Goal: Transaction & Acquisition: Purchase product/service

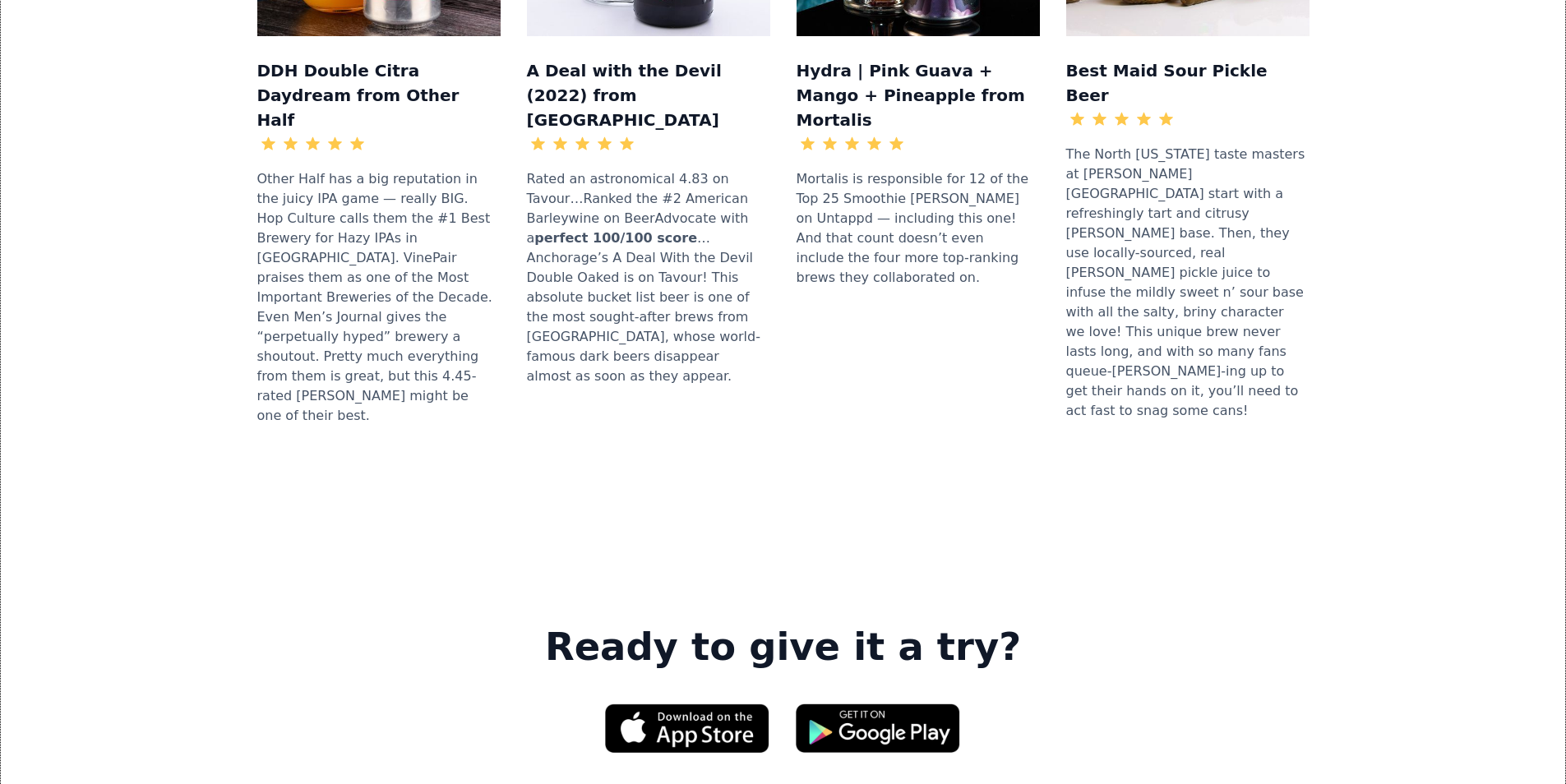
scroll to position [2054, 0]
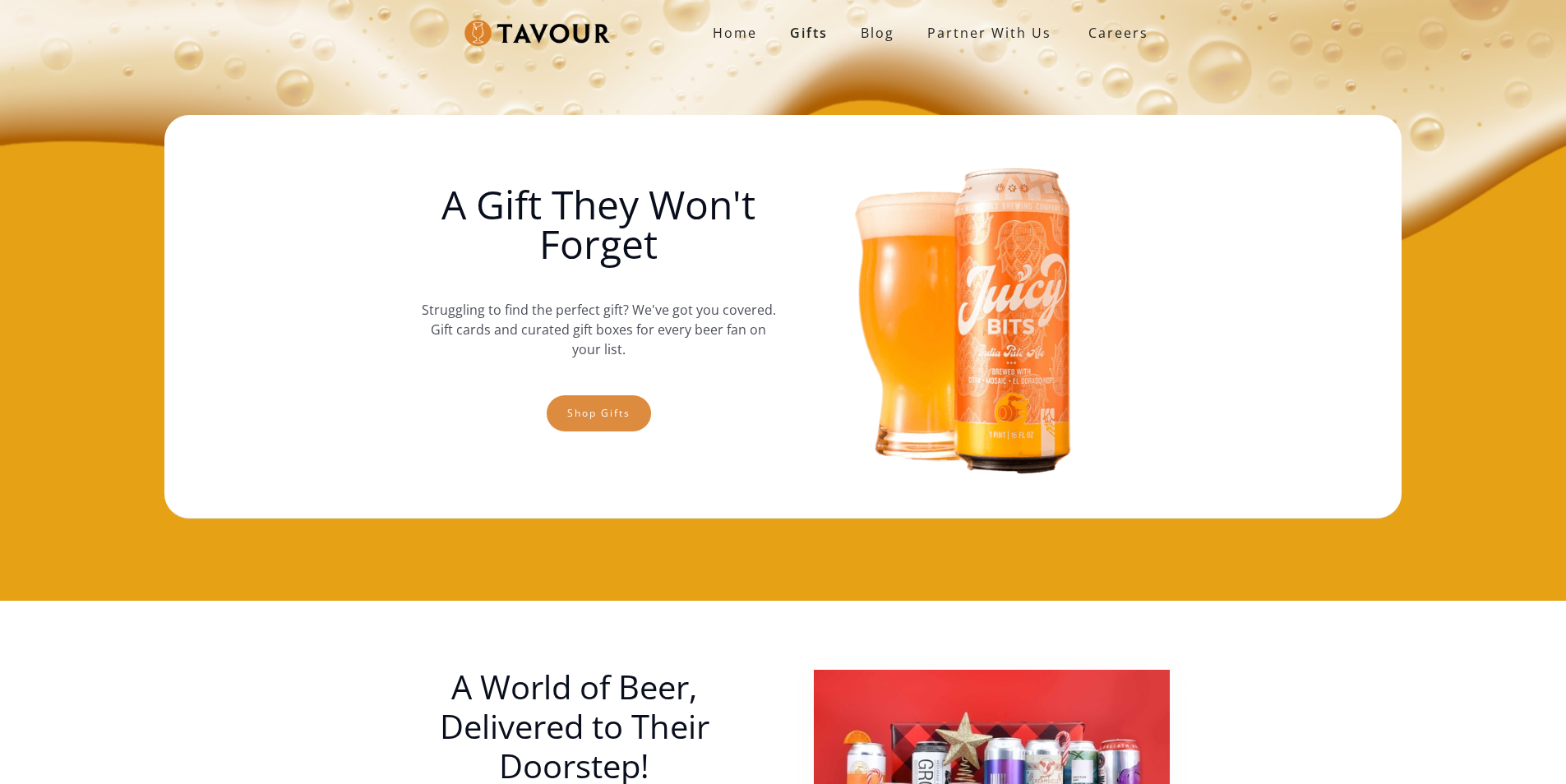
click at [620, 407] on link "Shop gifts" at bounding box center [598, 413] width 104 height 36
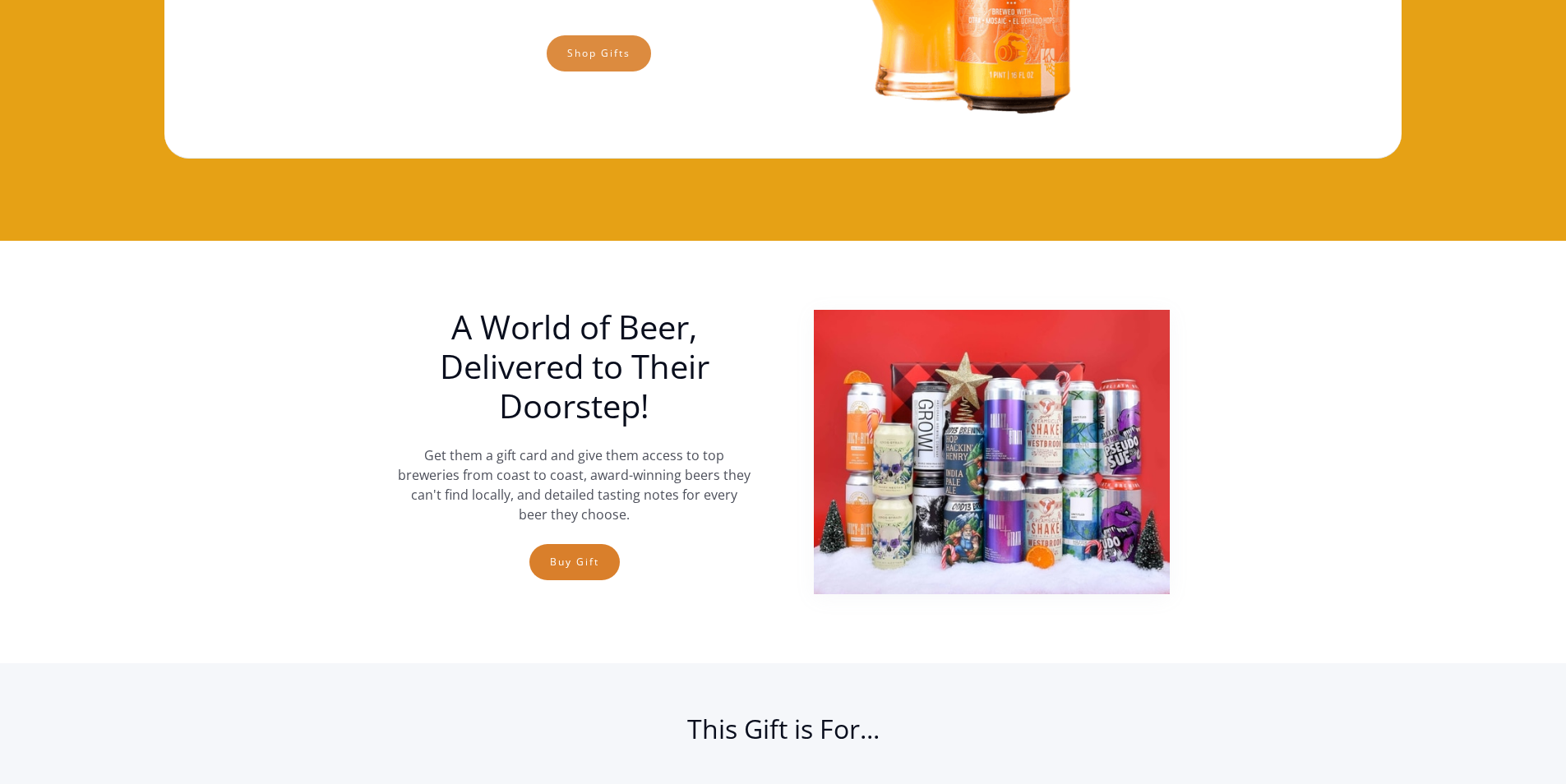
scroll to position [190, 0]
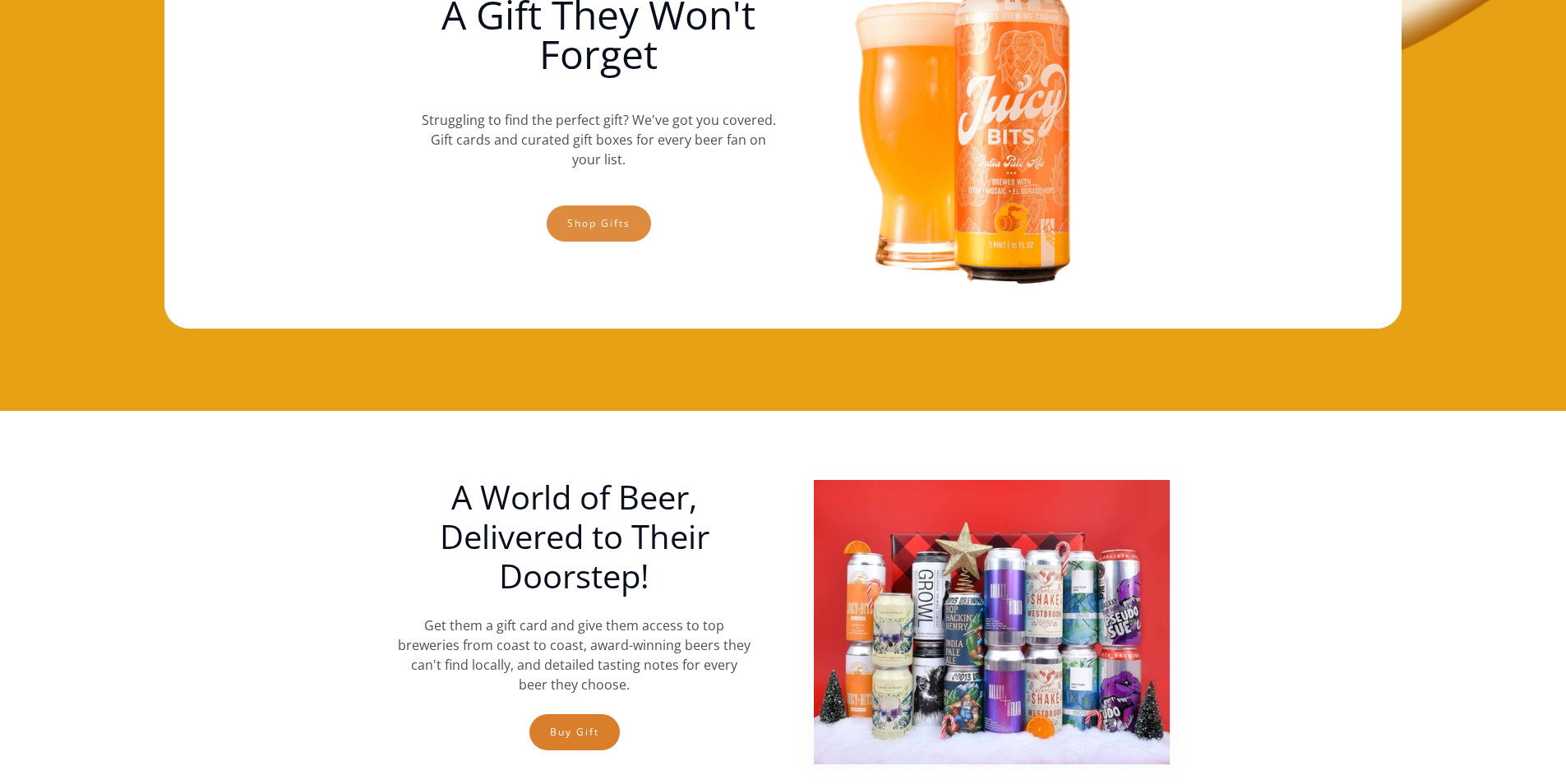
click at [552, 231] on link "Shop gifts" at bounding box center [598, 223] width 104 height 36
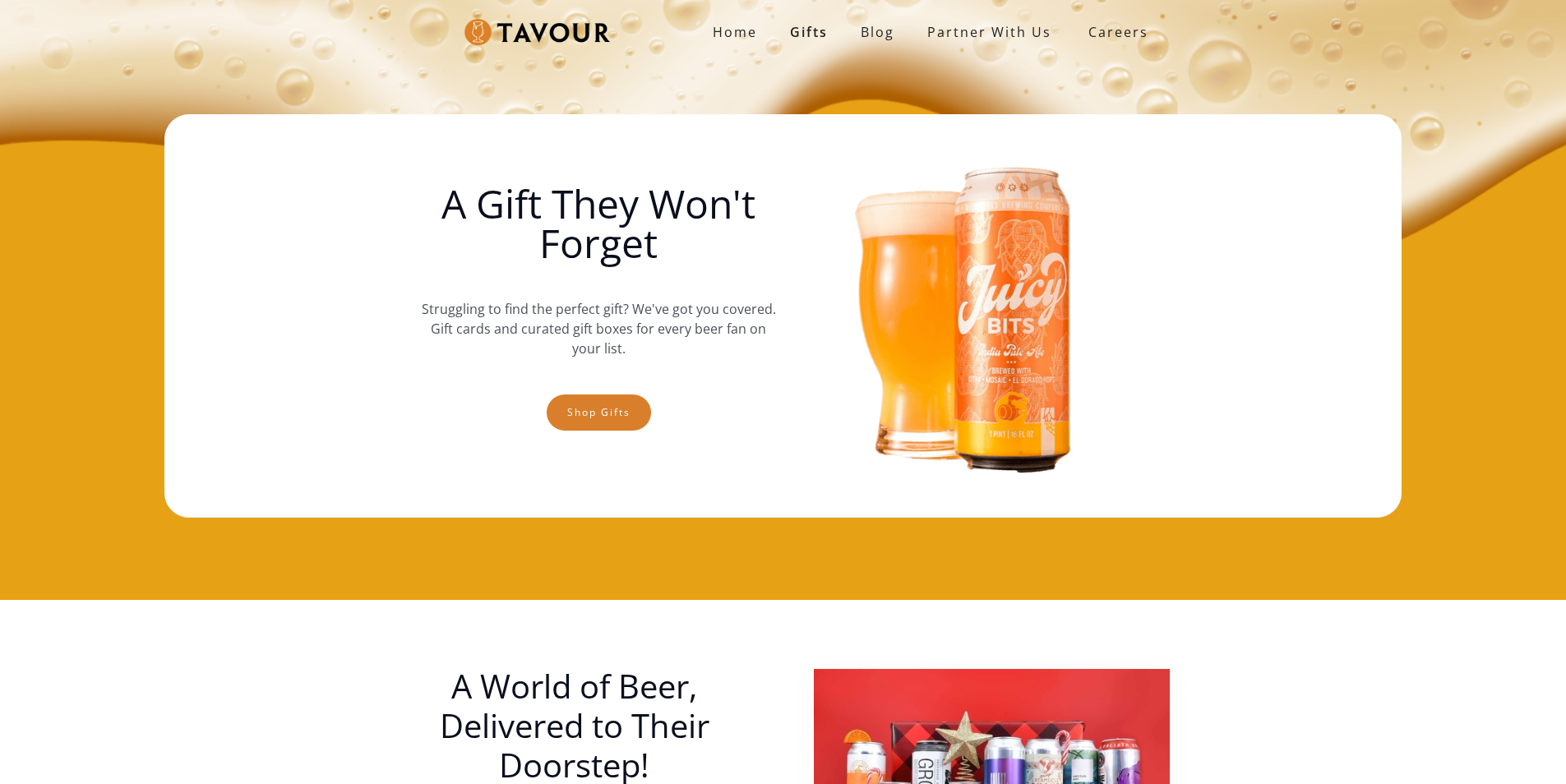
scroll to position [0, 0]
click at [616, 410] on link "Shop gifts" at bounding box center [598, 413] width 104 height 36
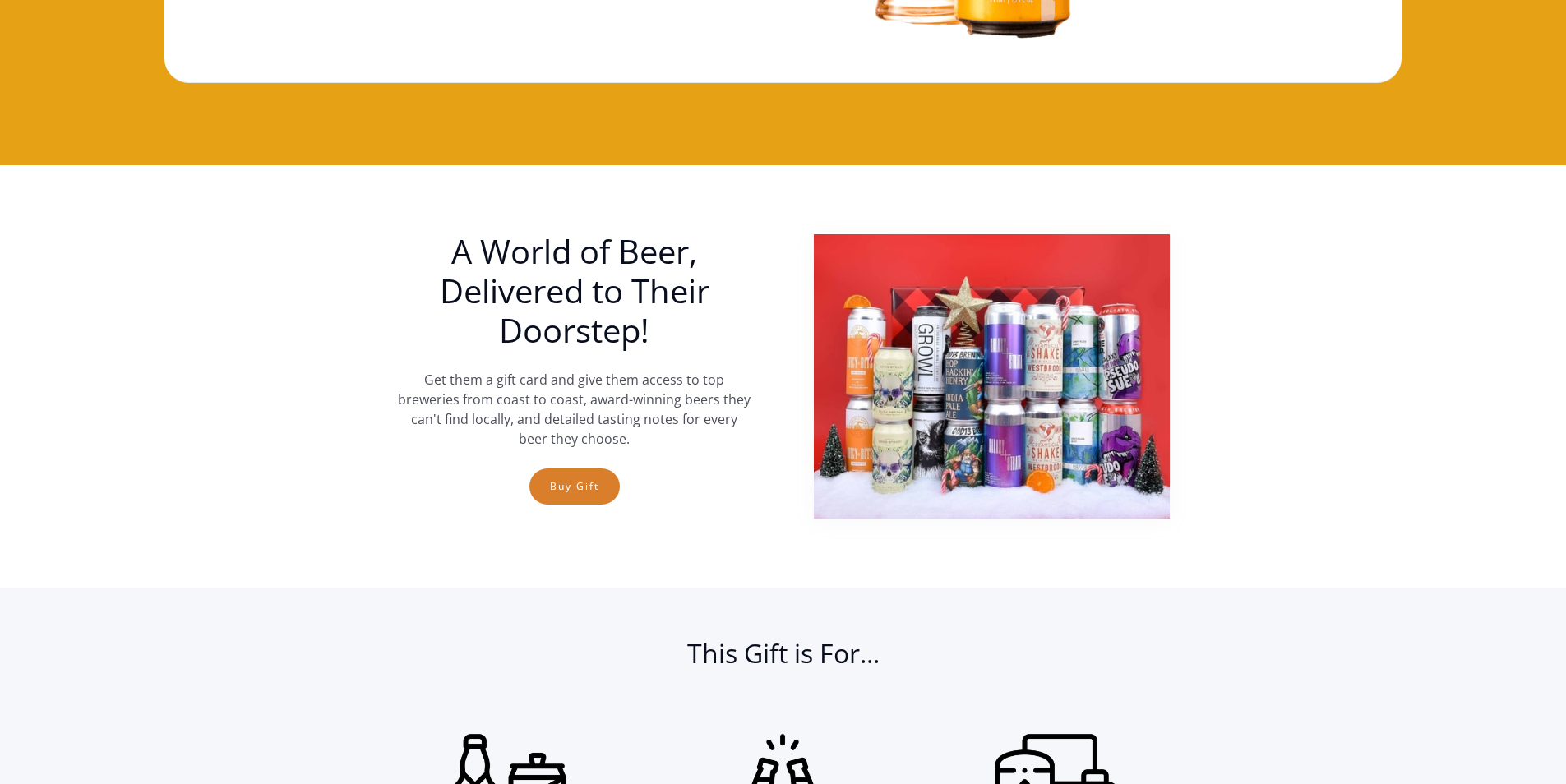
scroll to position [272, 0]
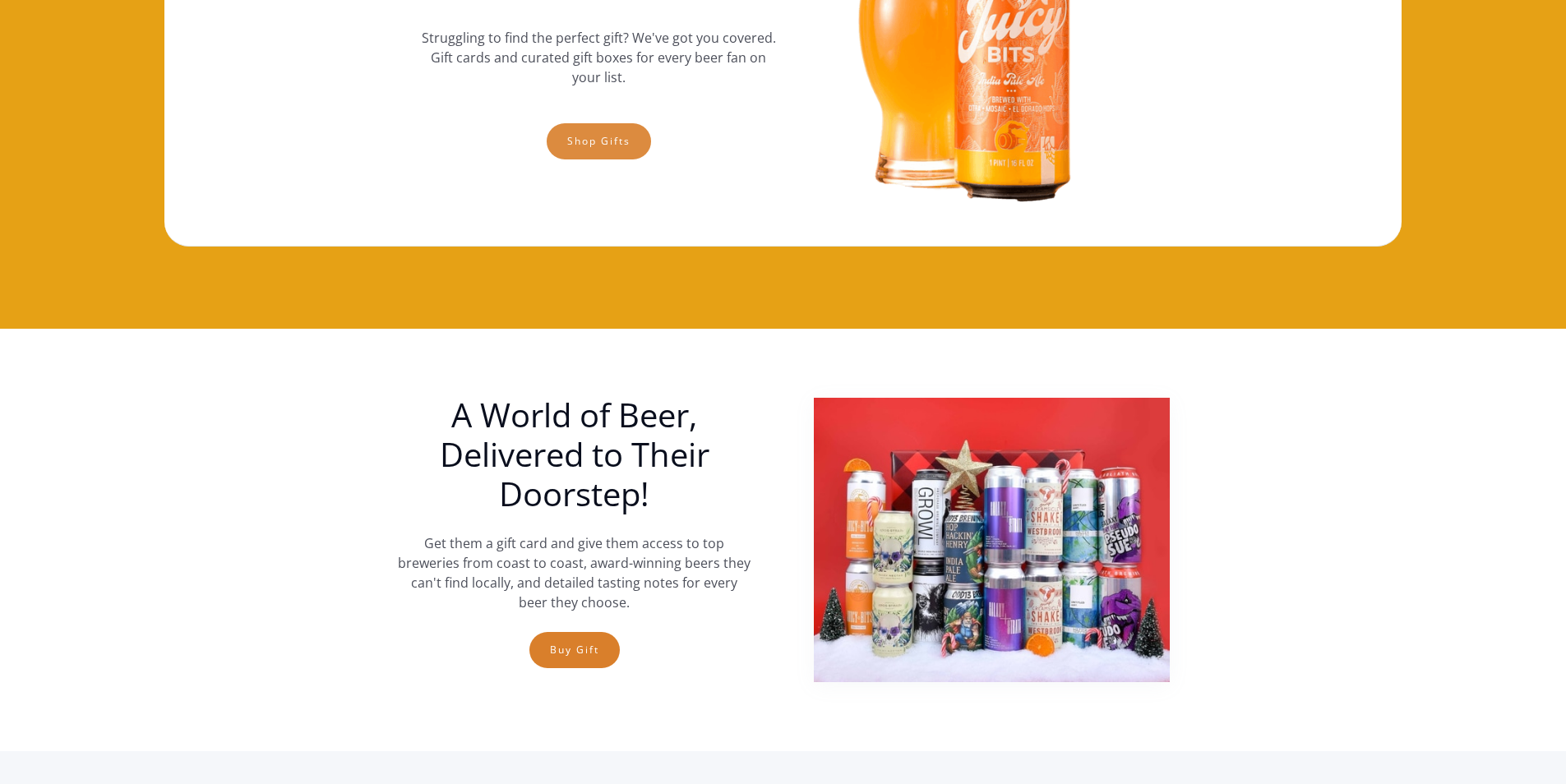
click at [612, 141] on link "Shop gifts" at bounding box center [598, 141] width 104 height 36
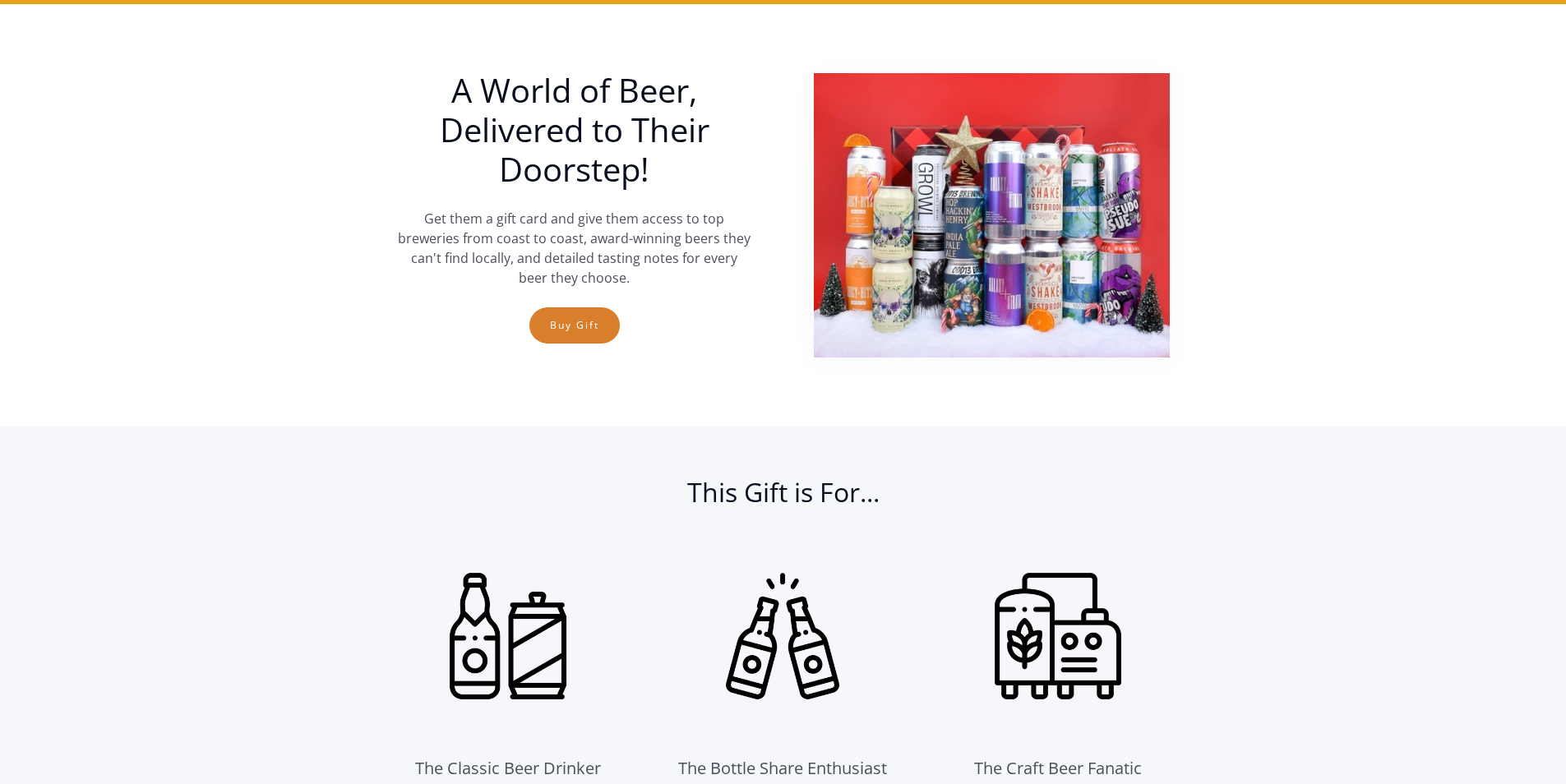
scroll to position [601, 0]
